Goal: Task Accomplishment & Management: Manage account settings

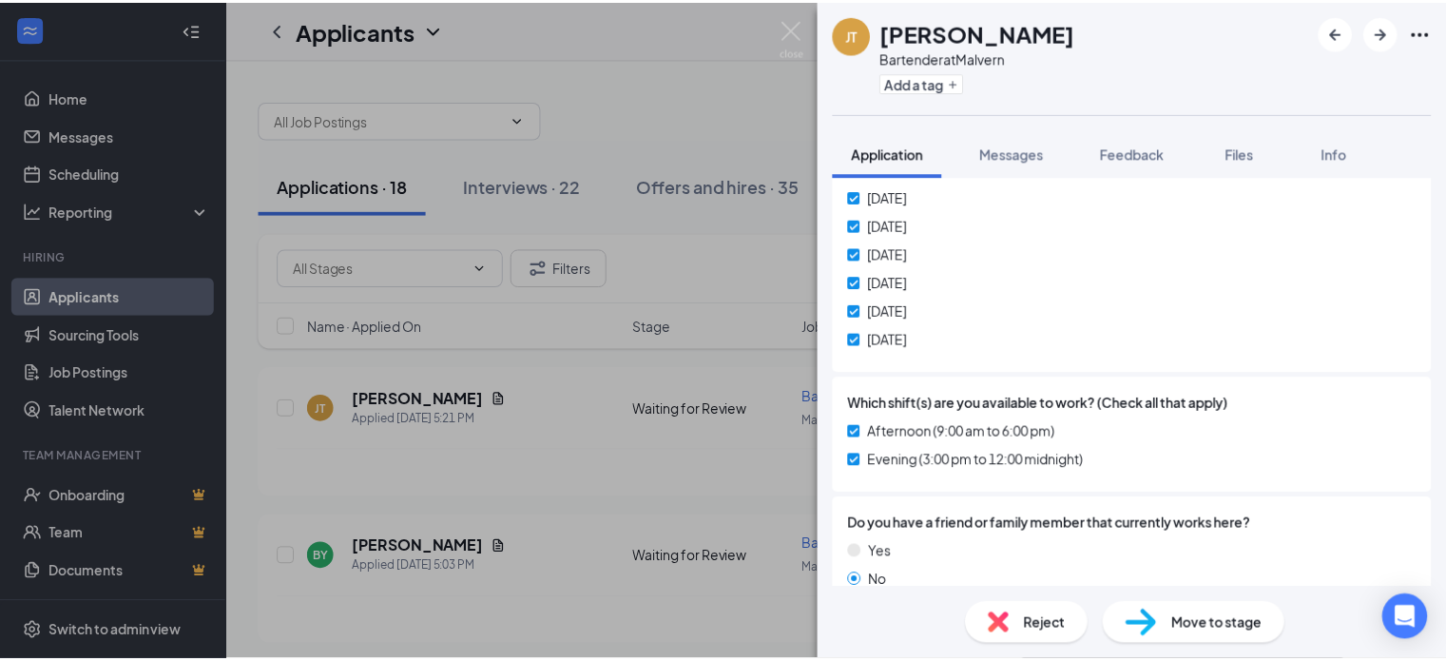
scroll to position [855, 0]
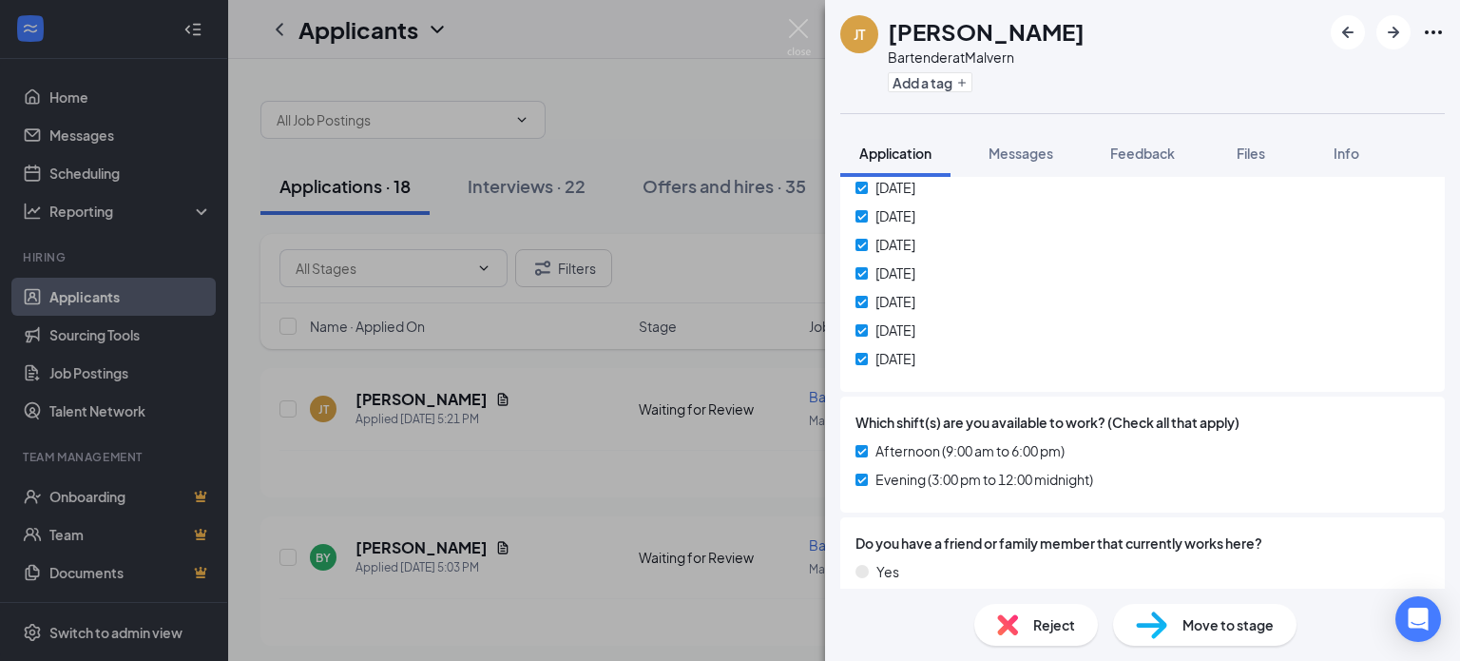
click at [512, 472] on div "[PERSON_NAME] [PERSON_NAME] Bartender at [GEOGRAPHIC_DATA] Add a tag Applicatio…" at bounding box center [730, 330] width 1460 height 661
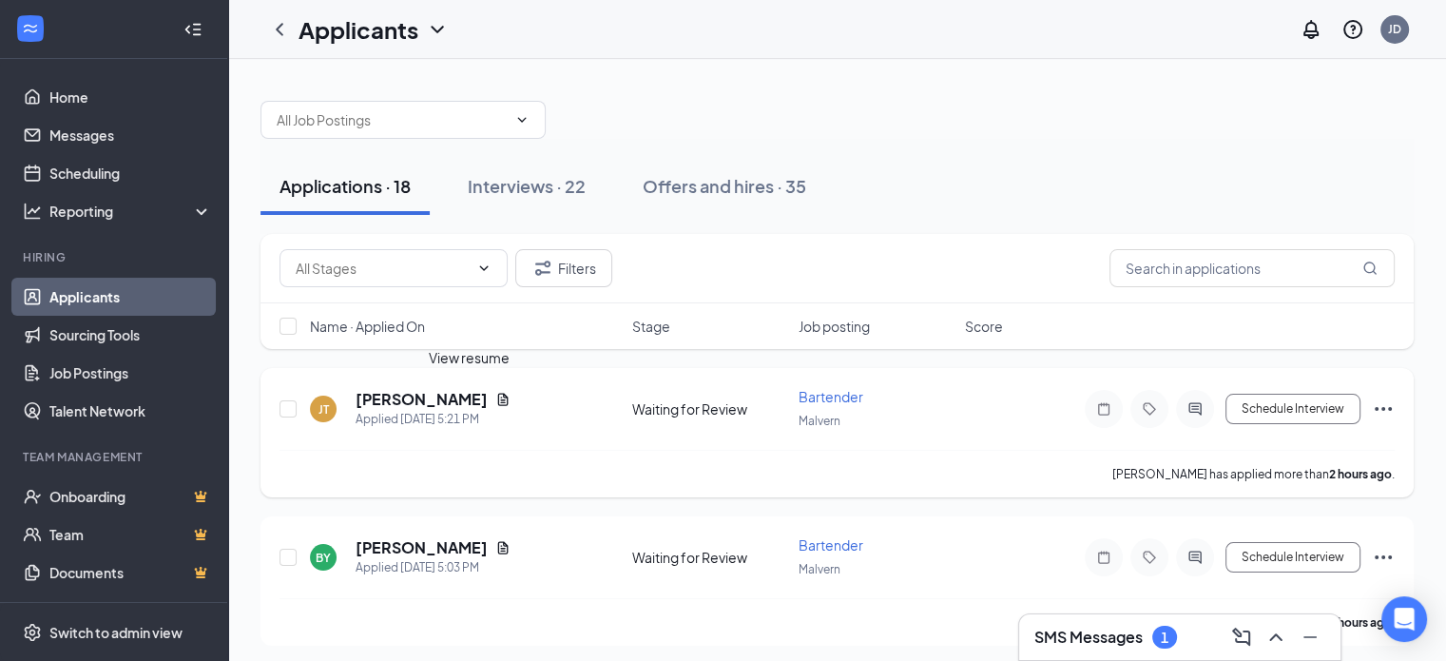
click at [495, 398] on icon "Document" at bounding box center [502, 399] width 15 height 15
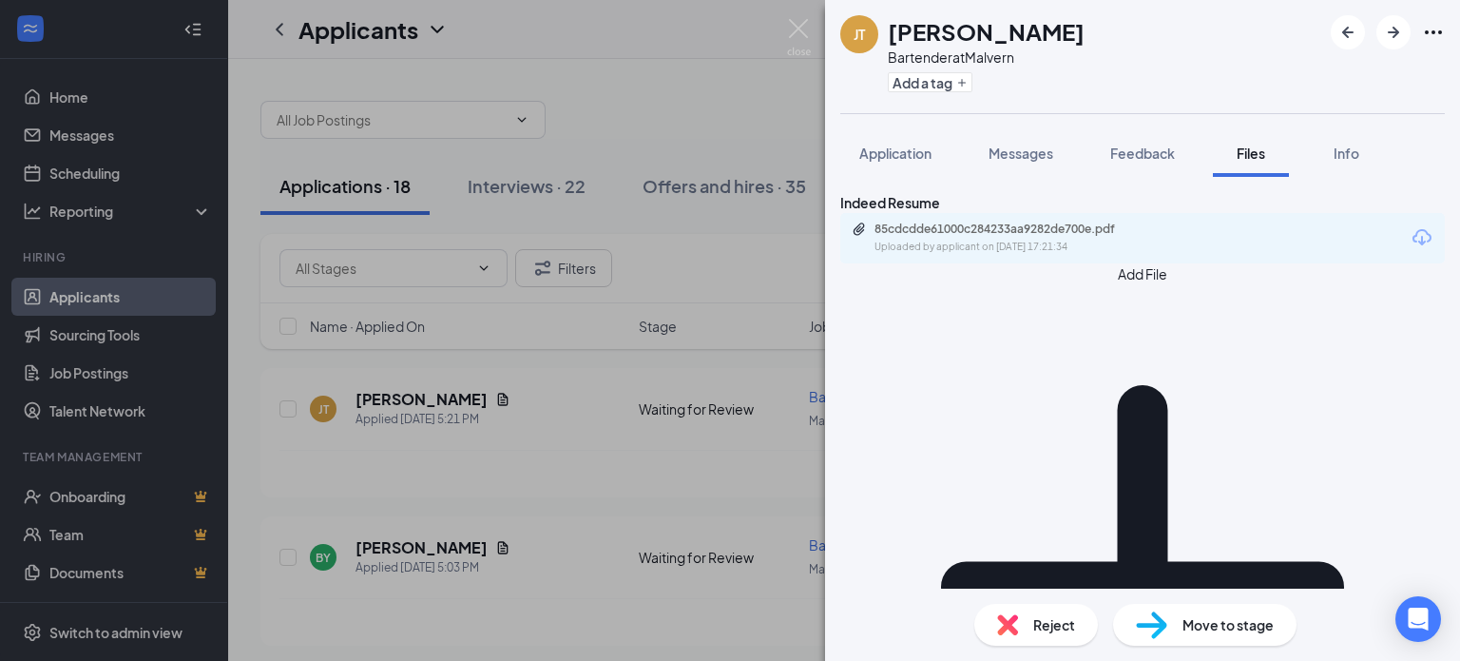
click at [1076, 255] on div "Uploaded by applicant on [DATE] 17:21:34" at bounding box center [1016, 247] width 285 height 15
click at [1226, 624] on span "Move to stage" at bounding box center [1227, 624] width 91 height 21
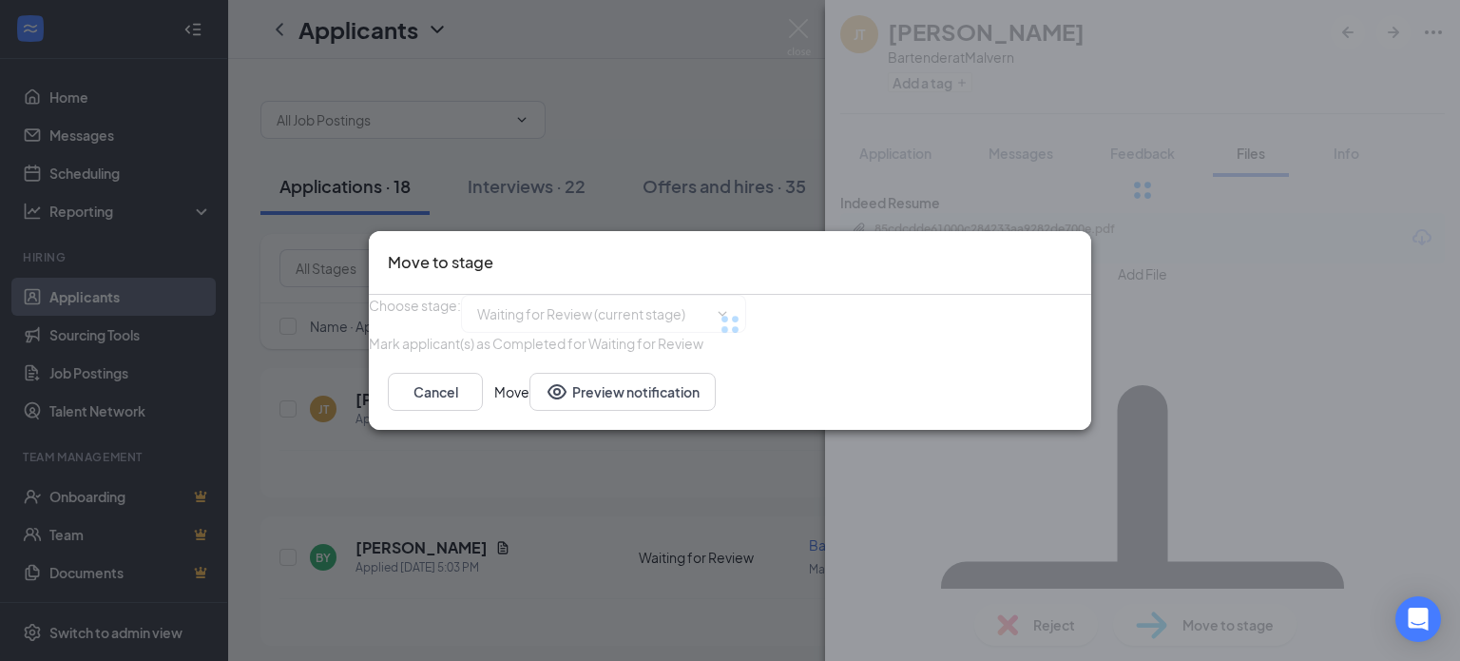
type input "In Person Interview (next stage)"
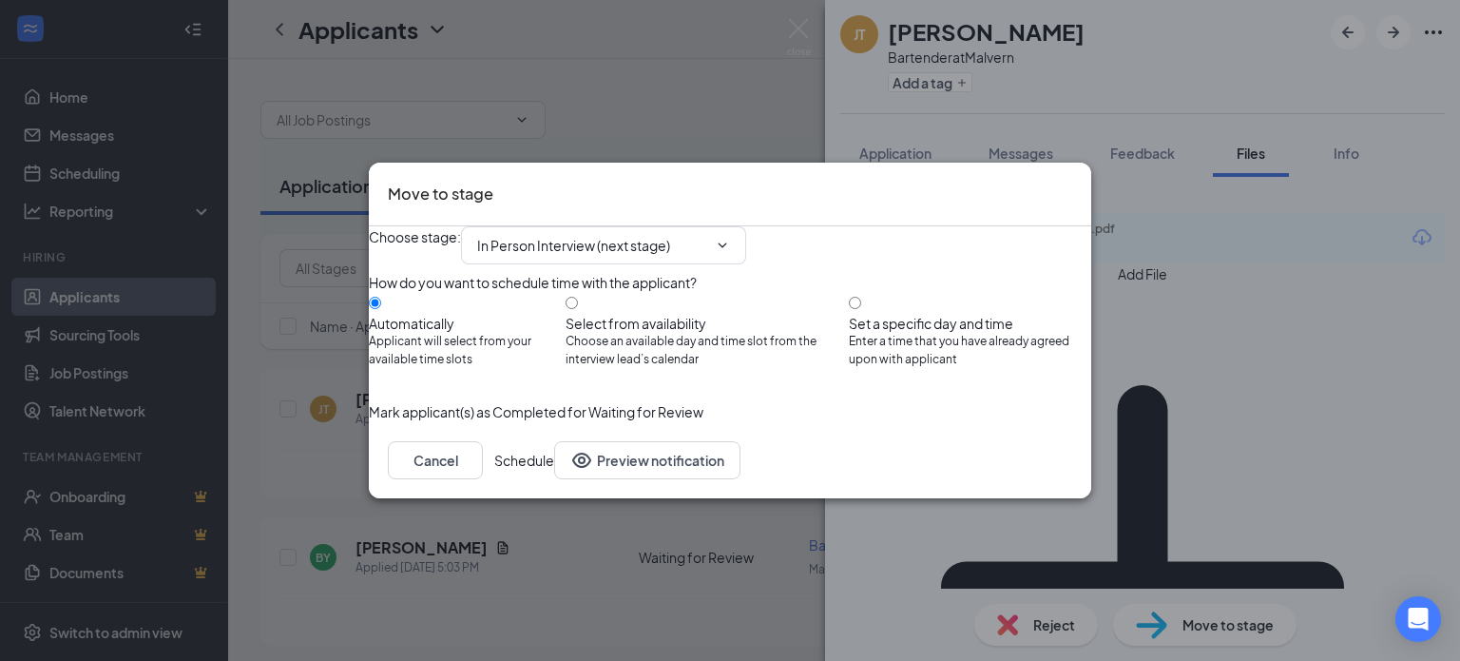
click at [554, 479] on button "Schedule" at bounding box center [524, 460] width 60 height 38
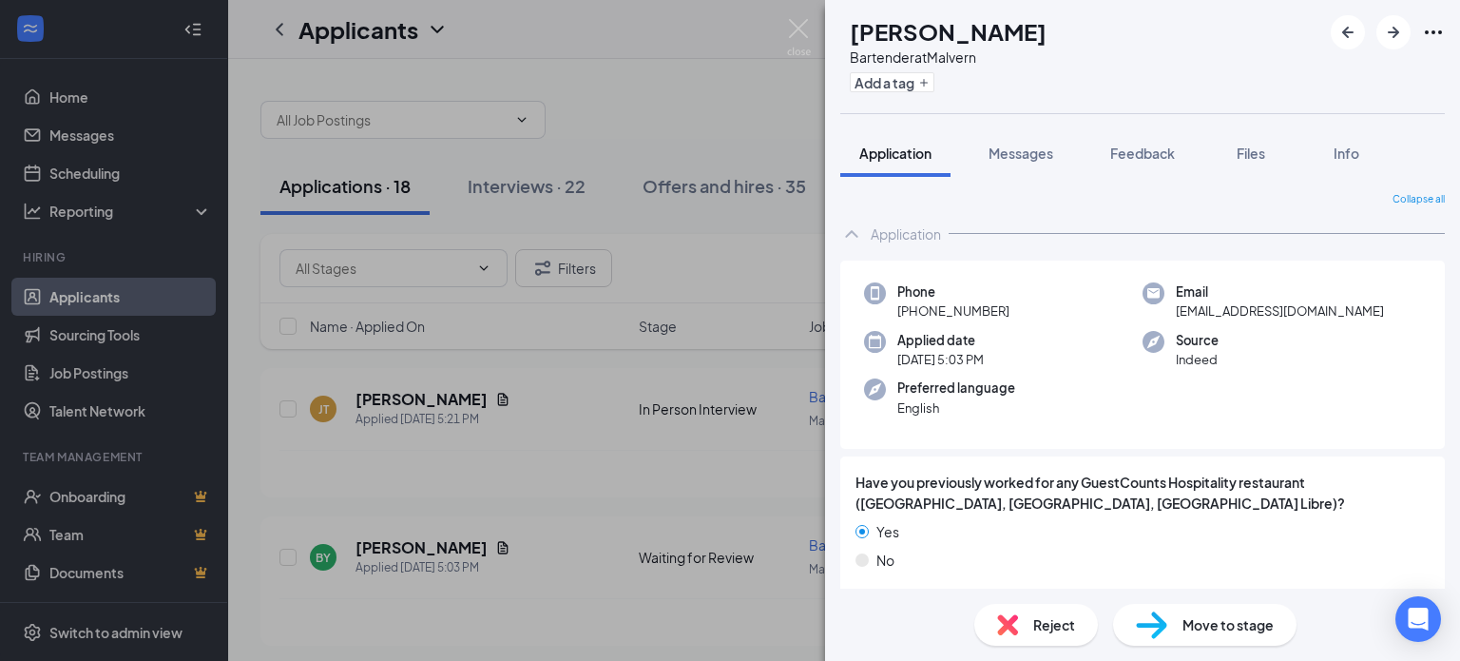
click at [1200, 622] on span "Move to stage" at bounding box center [1227, 624] width 91 height 21
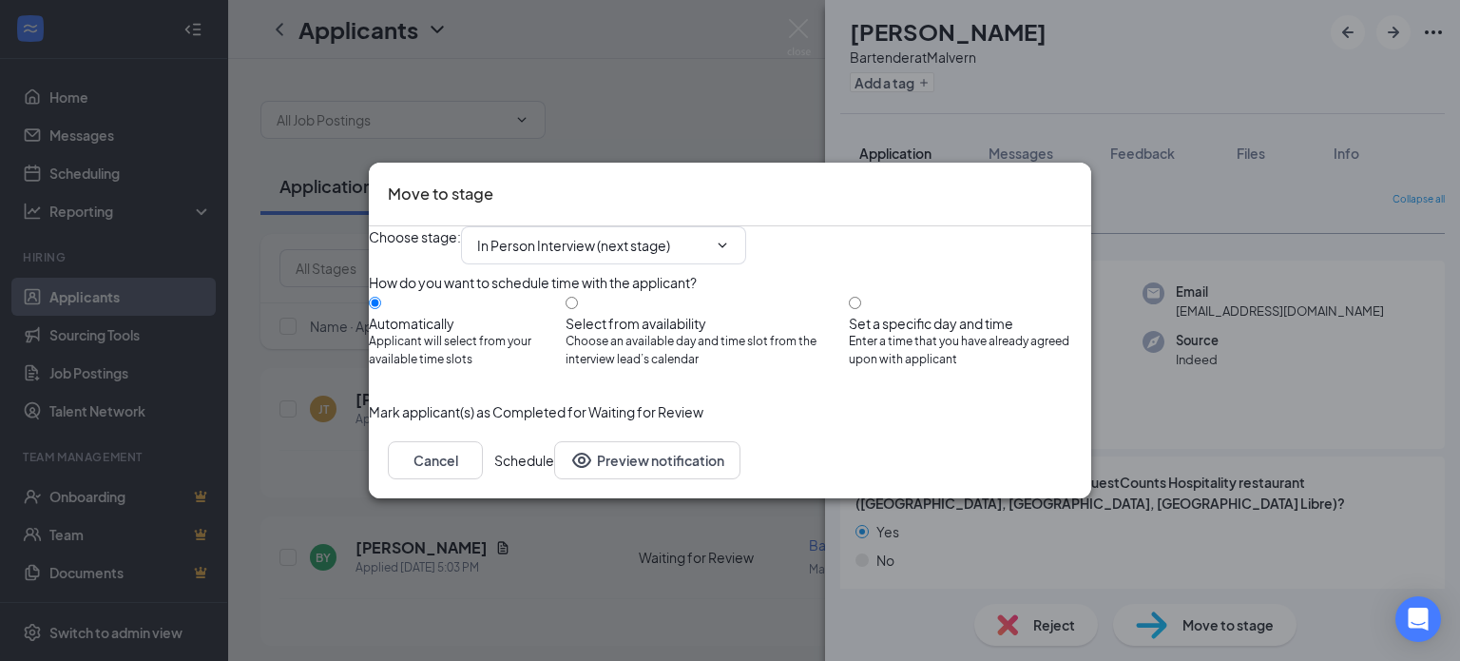
click at [554, 479] on button "Schedule" at bounding box center [524, 460] width 60 height 38
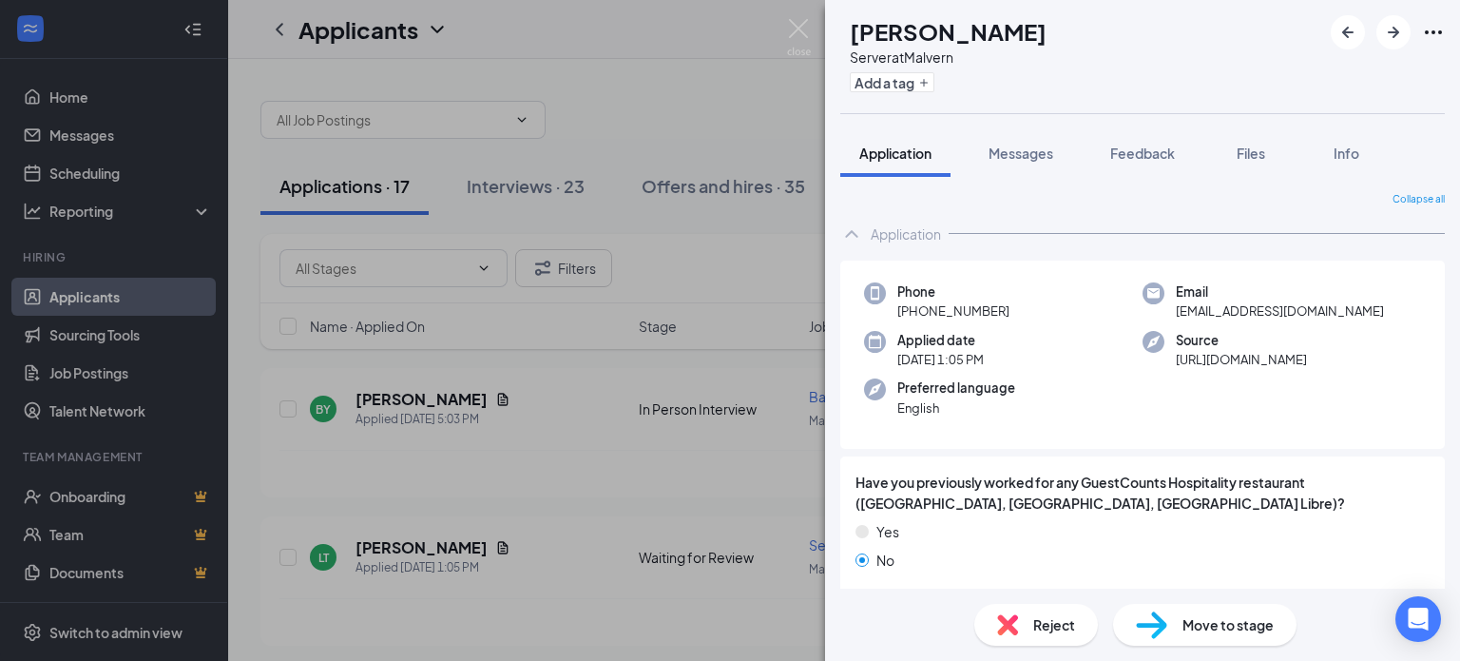
click at [689, 94] on div "LT [PERSON_NAME] Server at [GEOGRAPHIC_DATA] Add a tag Application Messages Fee…" at bounding box center [730, 330] width 1460 height 661
